Goal: Navigation & Orientation: Understand site structure

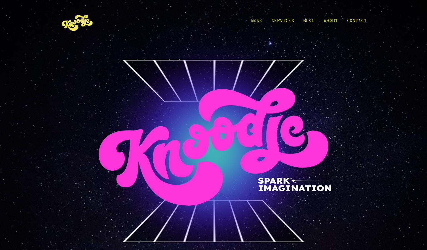
click at [254, 19] on link "Work" at bounding box center [256, 22] width 11 height 26
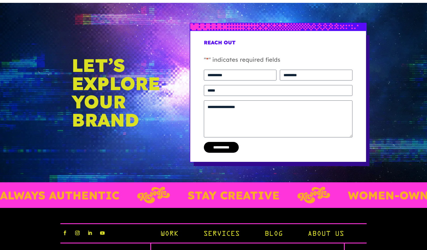
scroll to position [2224, 0]
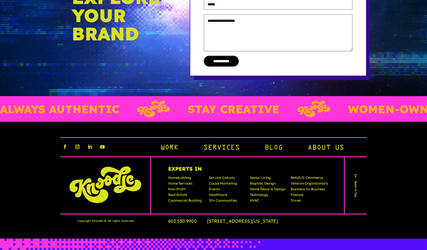
click at [322, 146] on link "About Us" at bounding box center [326, 148] width 36 height 10
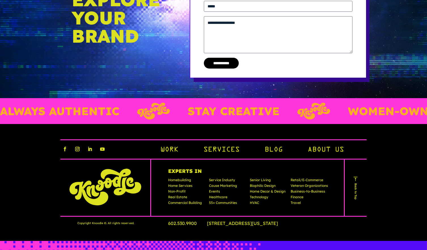
scroll to position [1303, 0]
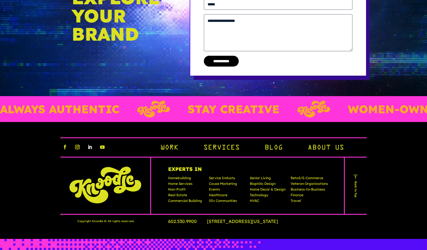
click at [90, 147] on link "Follow" at bounding box center [89, 146] width 9 height 9
